Goal: Task Accomplishment & Management: Use online tool/utility

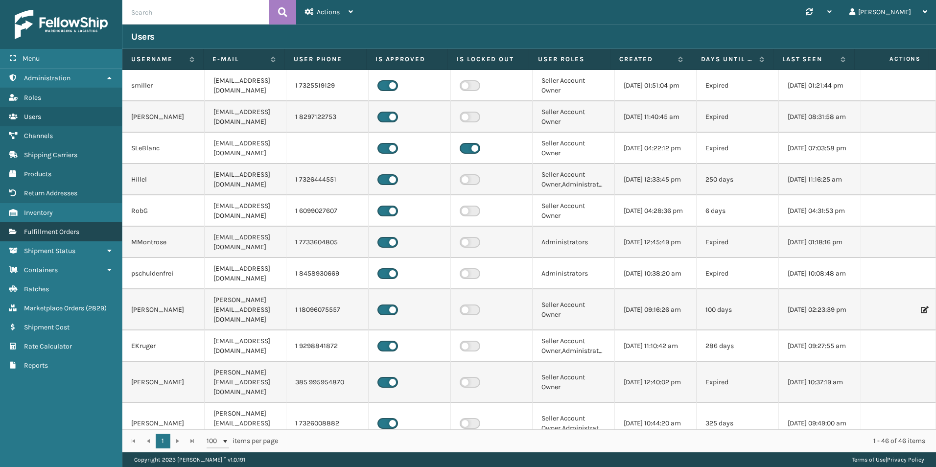
click at [66, 226] on link "Fulfillment Orders" at bounding box center [61, 231] width 122 height 19
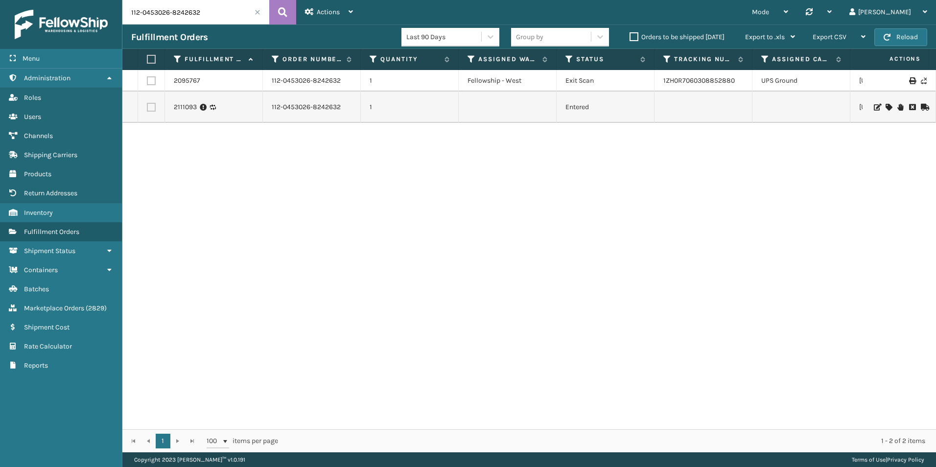
click at [213, 13] on input "112-0453026-8242632" at bounding box center [195, 12] width 147 height 24
click at [64, 304] on link "Marketplace Orders ( 2829 )" at bounding box center [61, 308] width 122 height 19
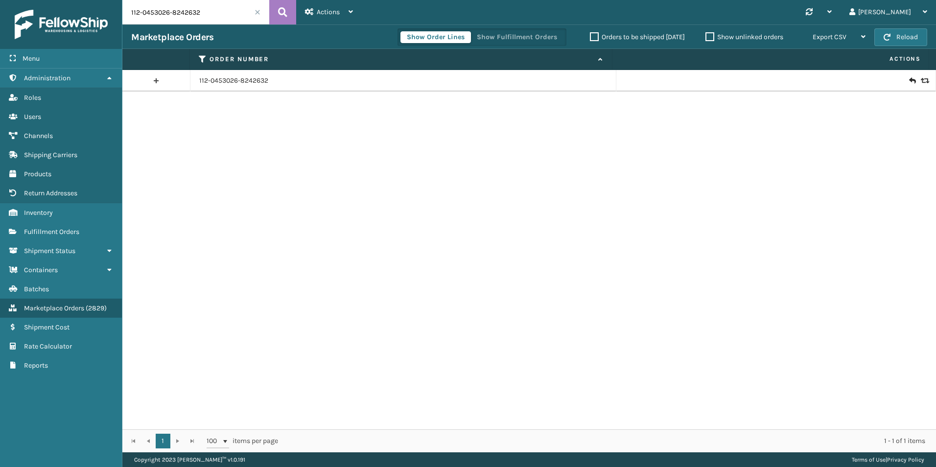
click at [203, 17] on input "112-0453026-8242632" at bounding box center [195, 12] width 147 height 24
paste input "1-4303491-4010667"
type input "111-4303491-4010667"
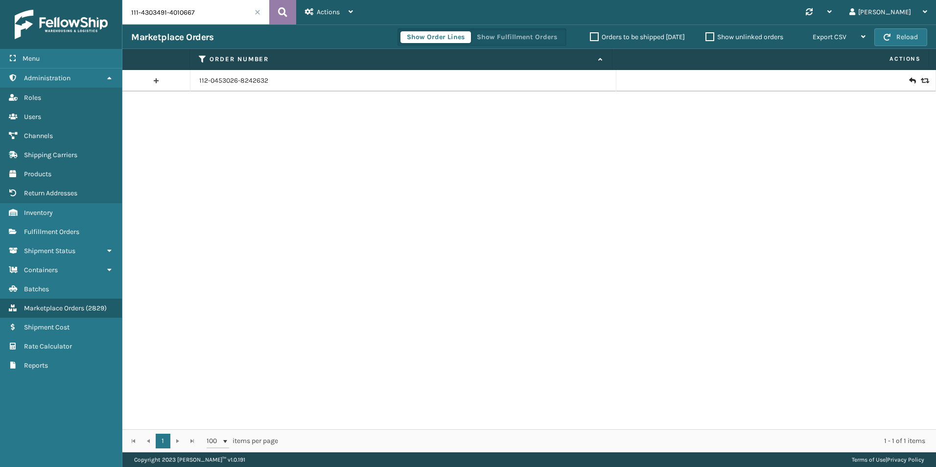
click at [284, 21] on button at bounding box center [282, 12] width 27 height 24
click at [905, 81] on div at bounding box center [776, 81] width 302 height 10
click at [910, 81] on icon at bounding box center [913, 81] width 6 height 10
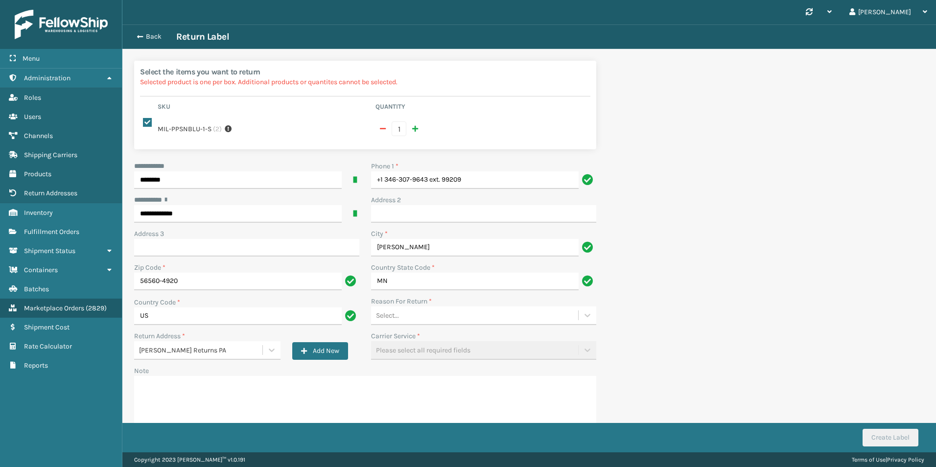
click at [485, 308] on div "Select..." at bounding box center [474, 316] width 207 height 16
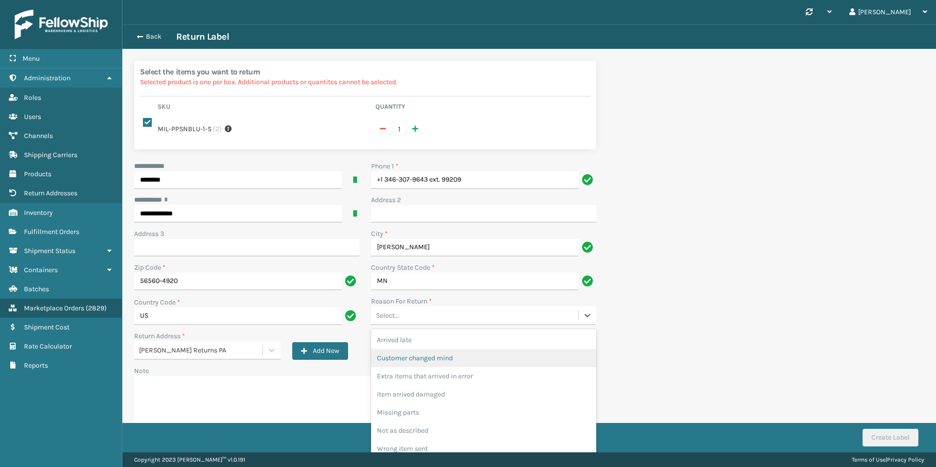
click at [476, 354] on div "Customer changed mind" at bounding box center [483, 358] width 225 height 18
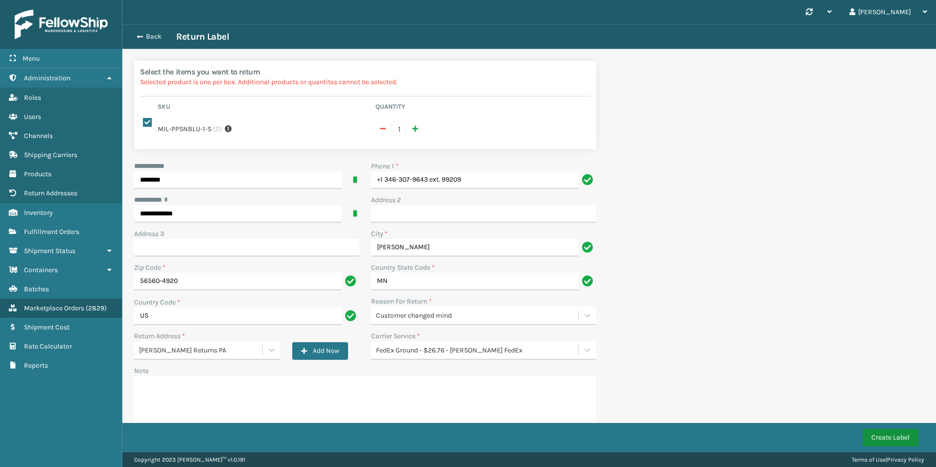
click at [880, 440] on button "Create Label" at bounding box center [891, 438] width 56 height 18
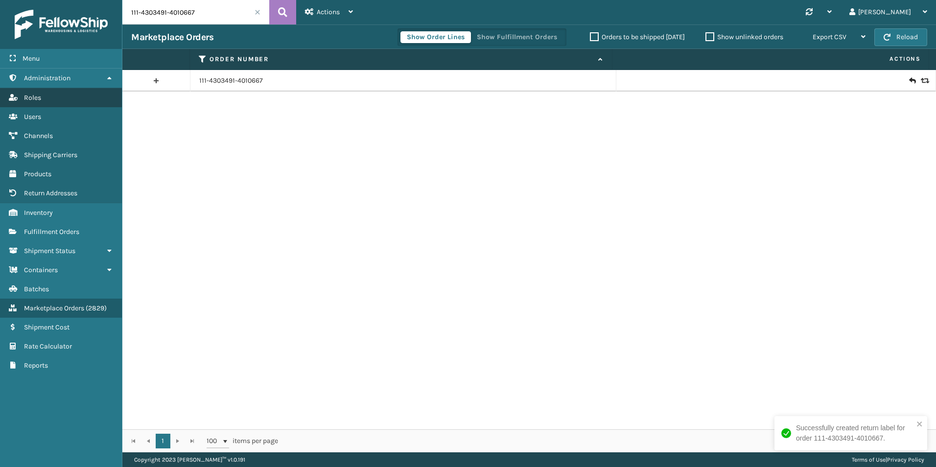
drag, startPoint x: 61, startPoint y: 235, endPoint x: 105, endPoint y: 95, distance: 146.9
click at [61, 235] on span "Fulfillment Orders" at bounding box center [51, 232] width 55 height 8
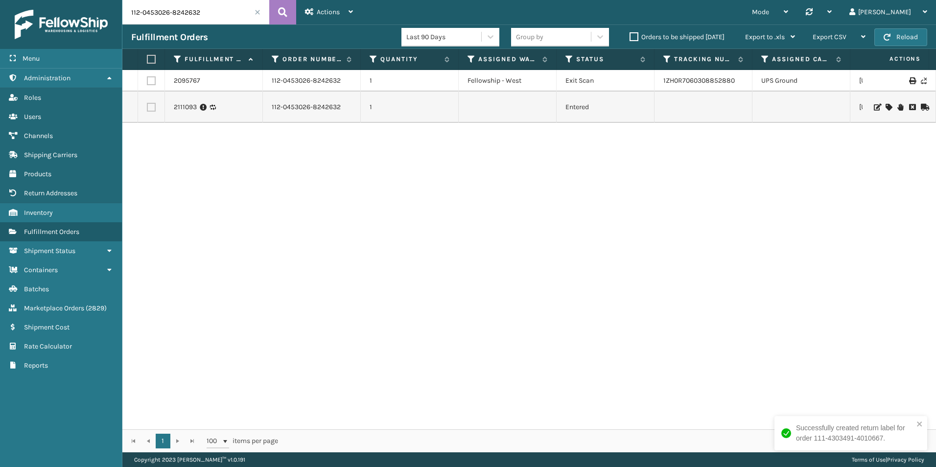
click at [175, 12] on input "112-0453026-8242632" at bounding box center [195, 12] width 147 height 24
click at [273, 13] on button at bounding box center [282, 12] width 27 height 24
